Goal: Task Accomplishment & Management: Complete application form

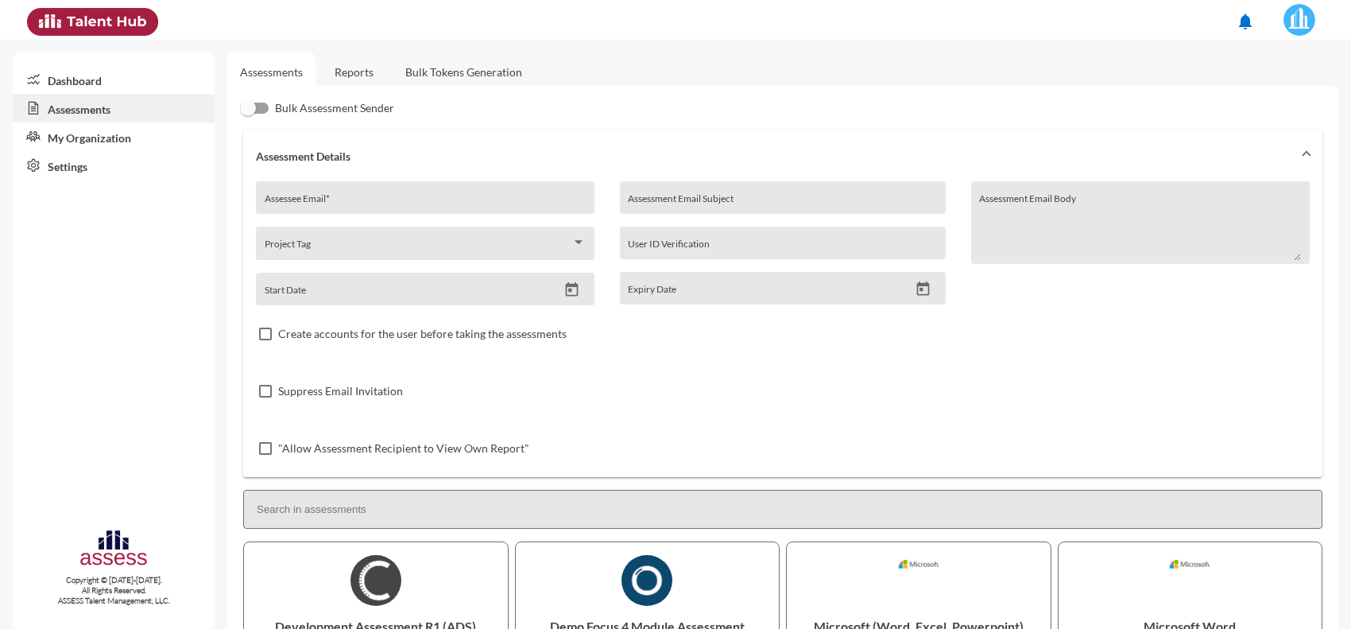
click at [364, 195] on div "Assessee Email *" at bounding box center [426, 202] width 322 height 24
paste input "[EMAIL_ADDRESS][DOMAIN_NAME]"
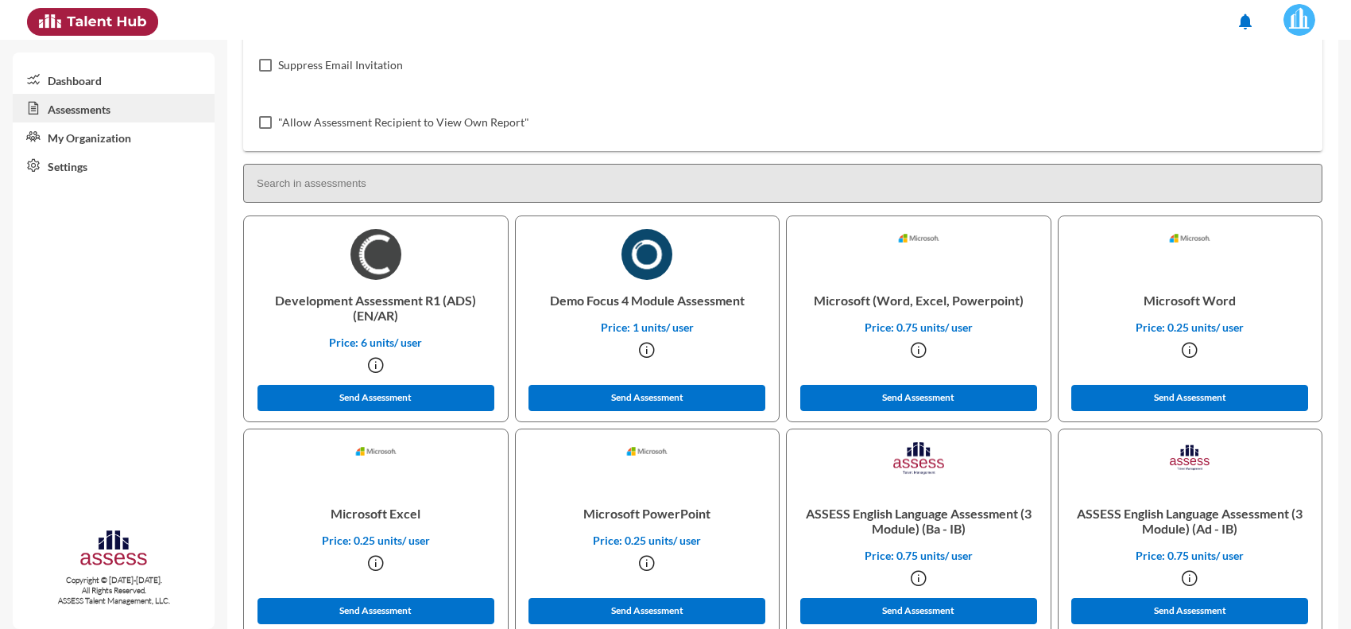
scroll to position [695, 0]
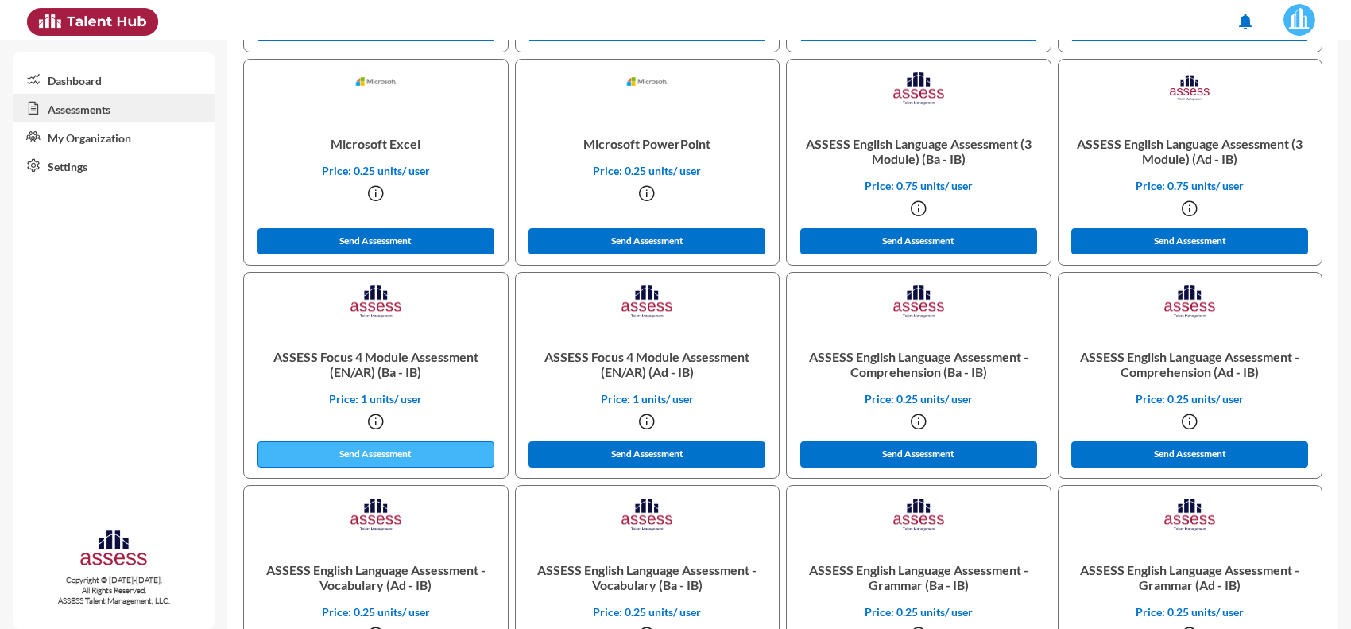
click at [354, 451] on button "Send Assessment" at bounding box center [375, 454] width 237 height 26
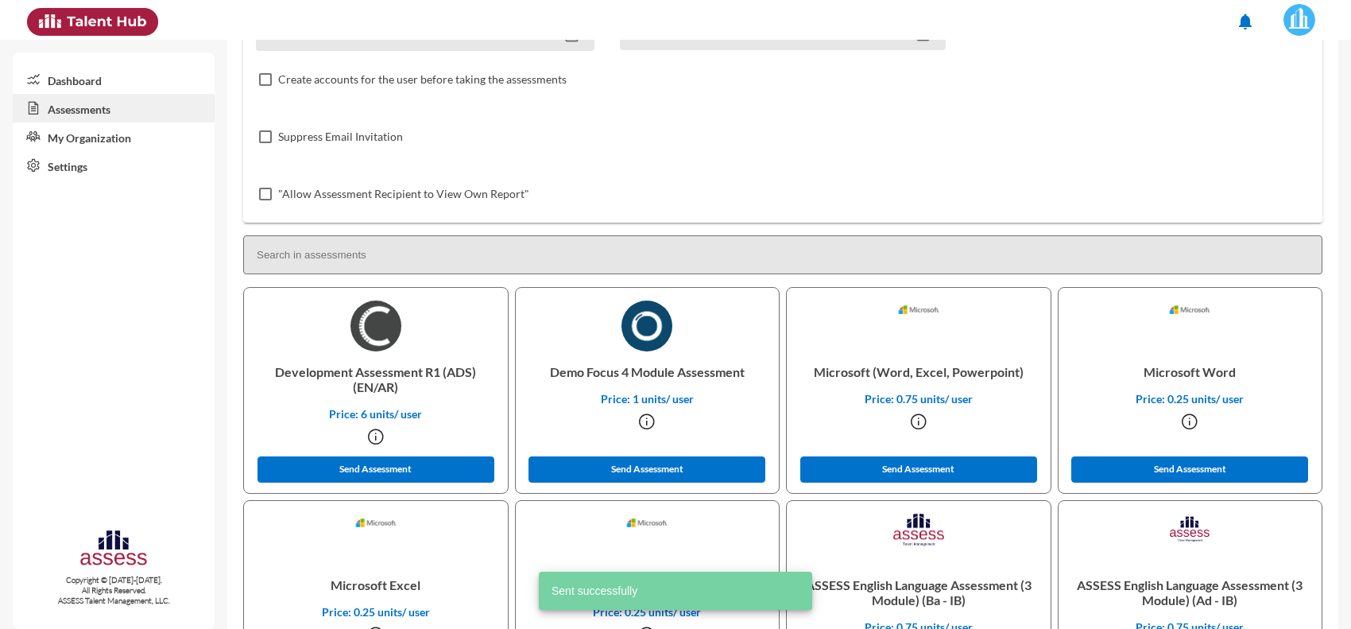
scroll to position [0, 0]
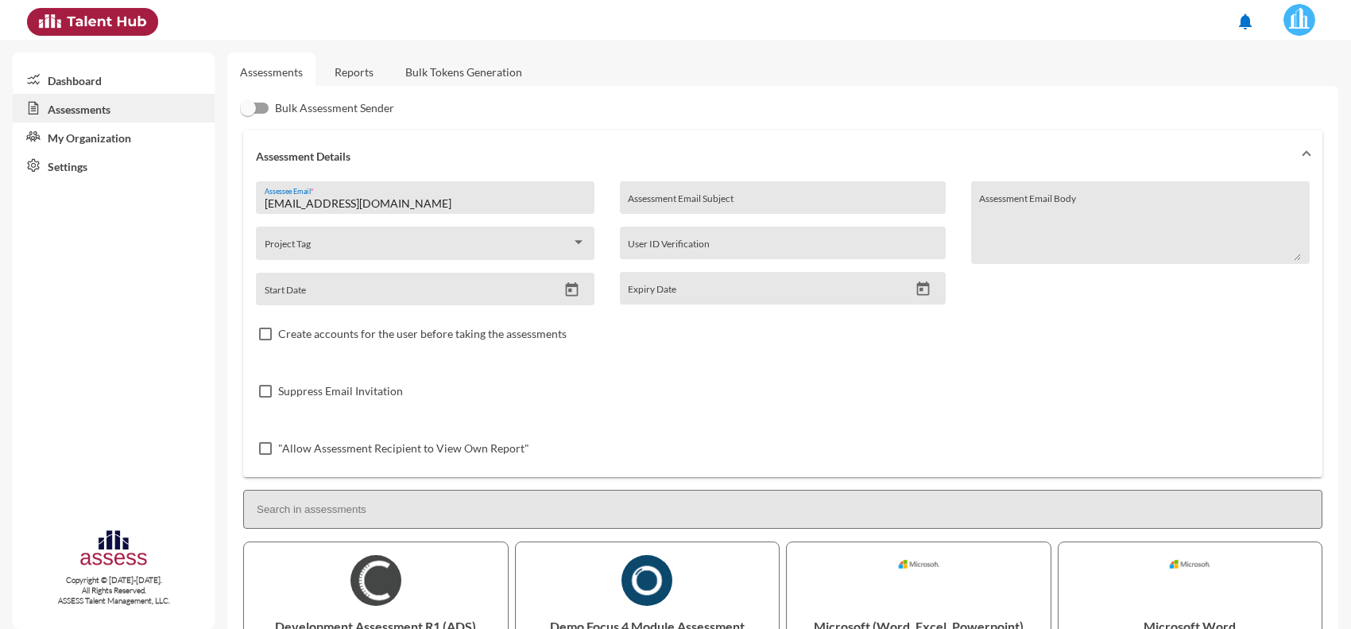
drag, startPoint x: 392, startPoint y: 207, endPoint x: 236, endPoint y: 199, distance: 156.0
paste input "Zelgndy90"
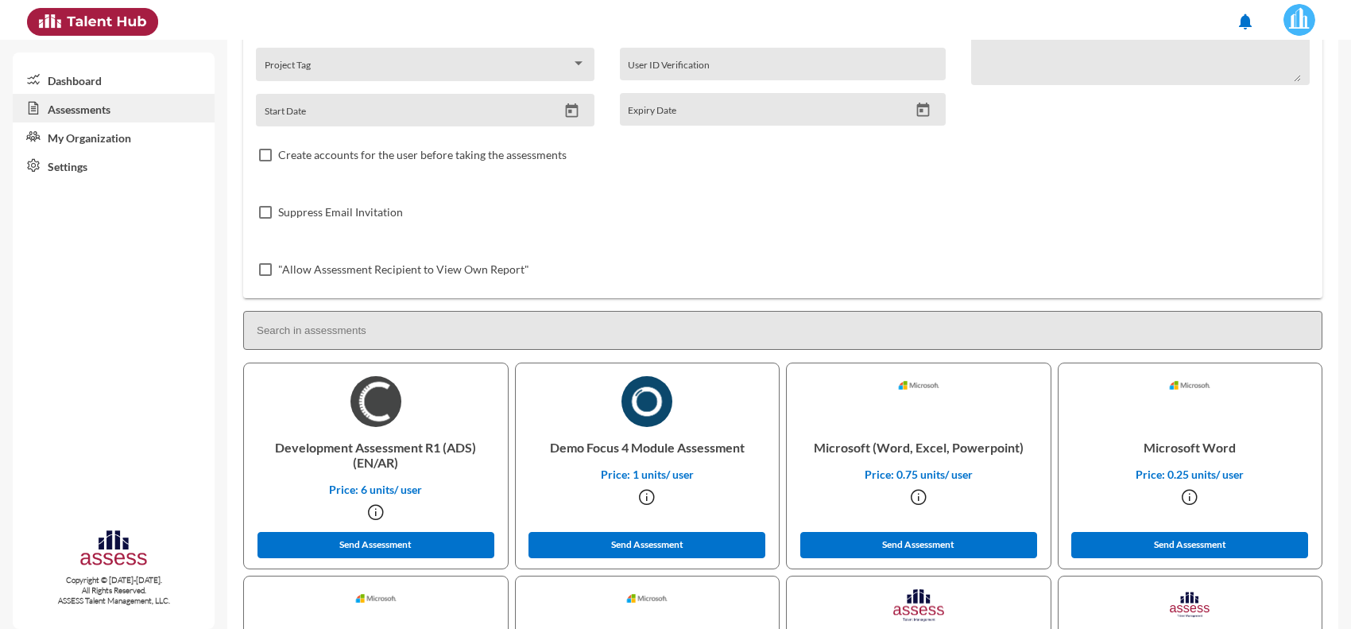
scroll to position [199, 0]
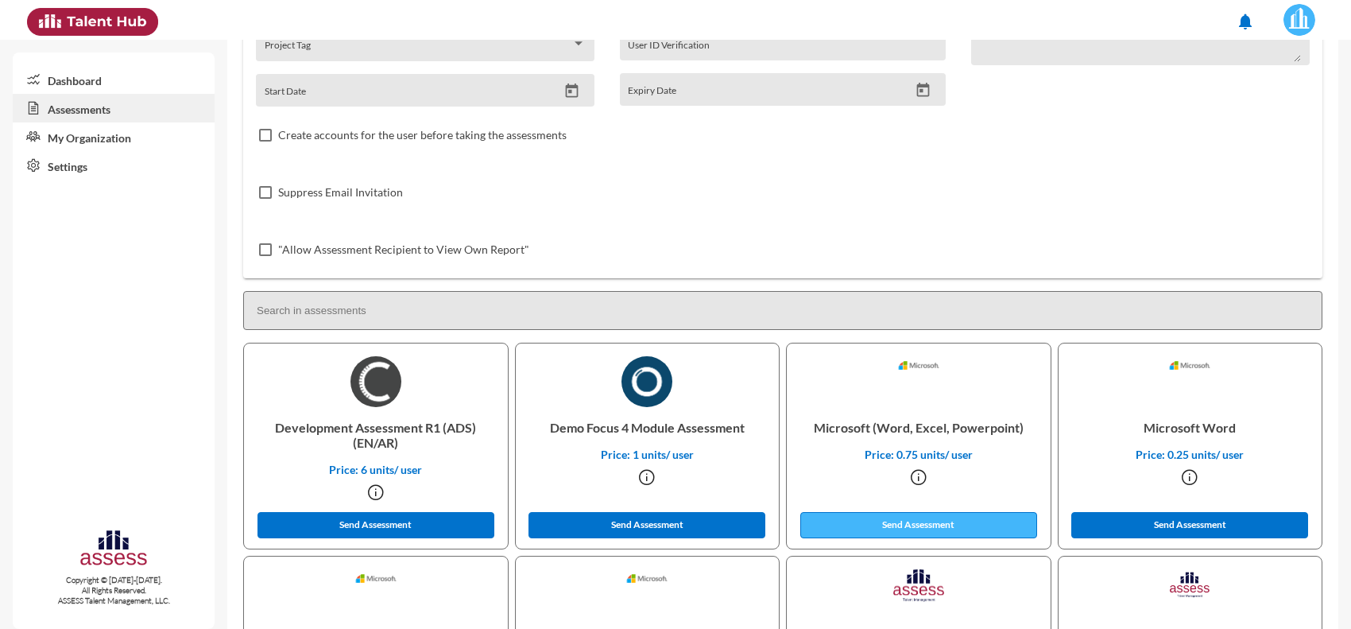
type input "[EMAIL_ADDRESS][DOMAIN_NAME]"
click at [866, 526] on button "Send Assessment" at bounding box center [918, 525] width 237 height 26
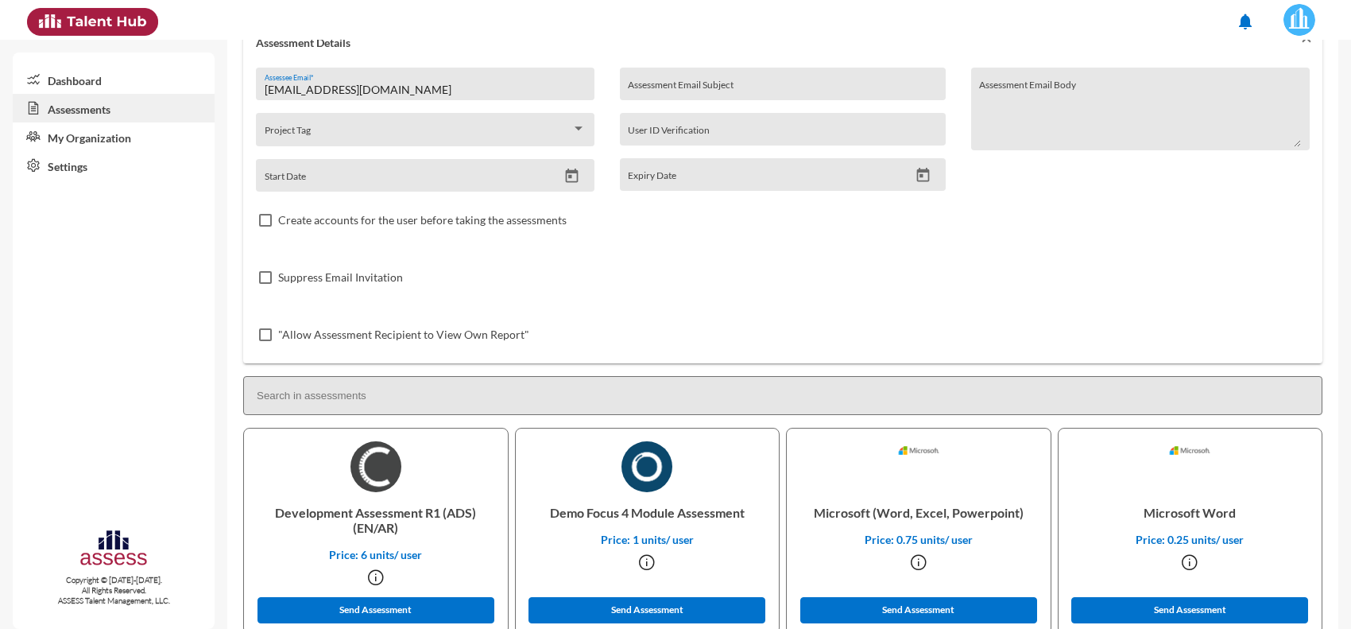
scroll to position [0, 0]
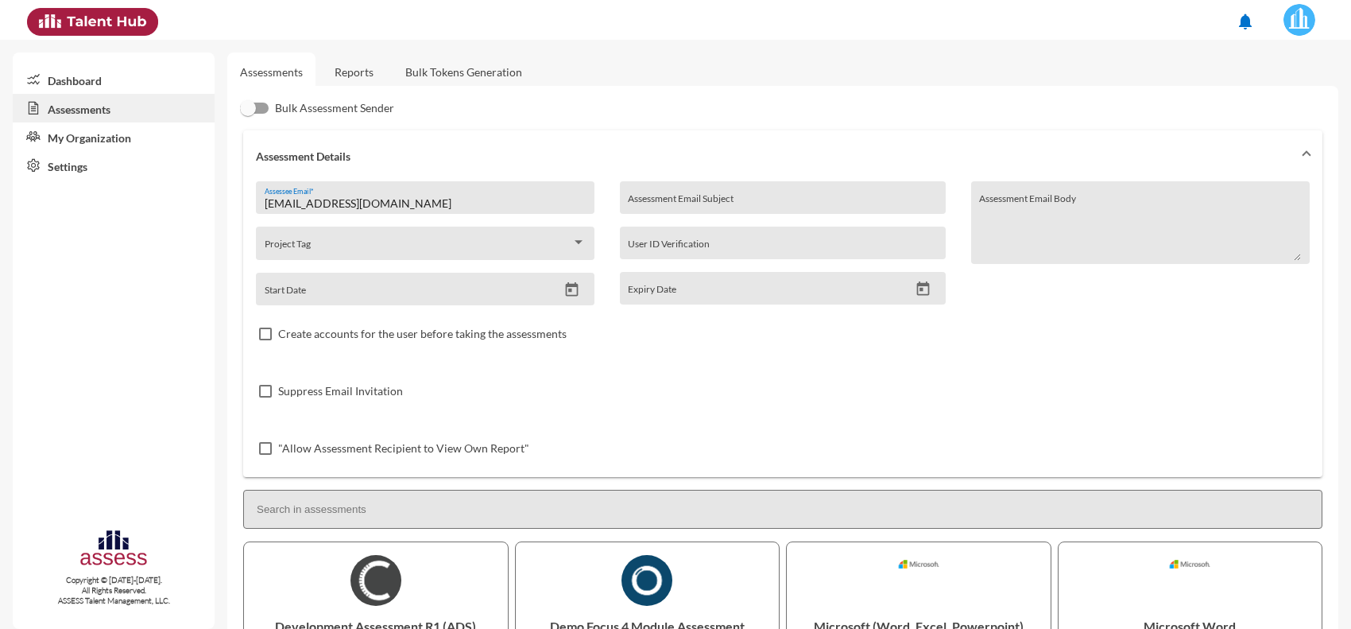
click at [366, 79] on link "Reports" at bounding box center [354, 71] width 64 height 39
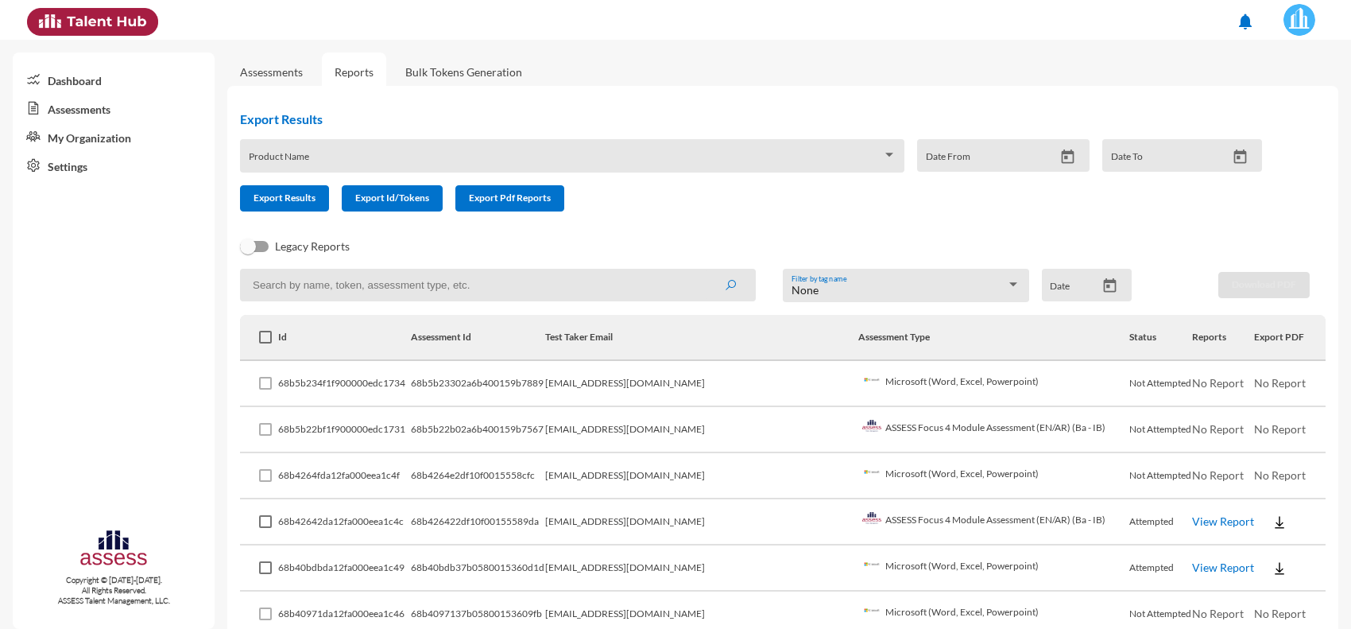
click at [292, 76] on link "Assessments" at bounding box center [271, 72] width 63 height 14
